Goal: Find specific page/section: Find specific page/section

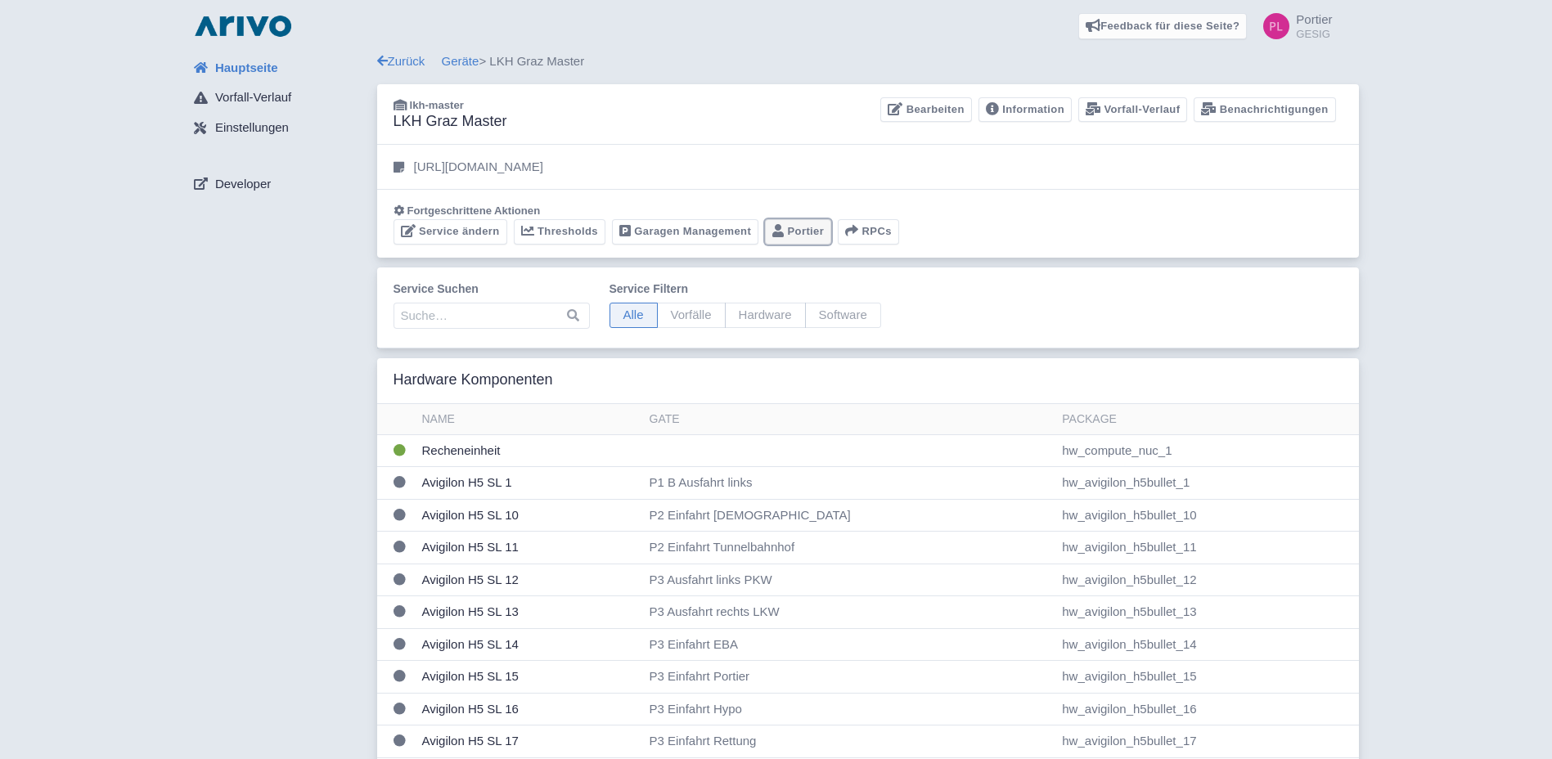
click at [812, 222] on link "Portier" at bounding box center [798, 231] width 66 height 25
click at [785, 232] on link "Portier" at bounding box center [798, 231] width 66 height 25
click at [790, 237] on link "Portier" at bounding box center [798, 231] width 66 height 25
click at [820, 231] on link "Portier" at bounding box center [798, 231] width 66 height 25
click at [811, 228] on link "Portier" at bounding box center [798, 231] width 66 height 25
